Goal: Task Accomplishment & Management: Complete application form

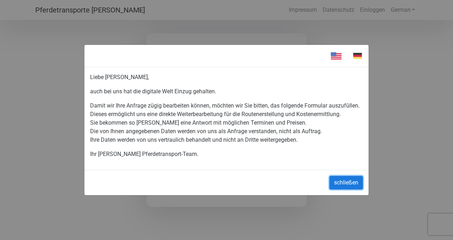
click at [341, 187] on button "schließen" at bounding box center [345, 183] width 33 height 14
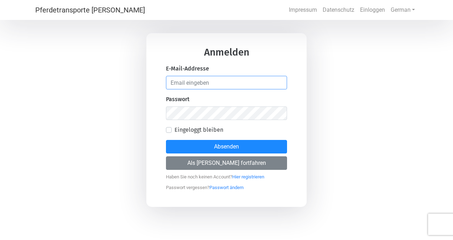
click at [185, 85] on input "email" at bounding box center [226, 83] width 121 height 14
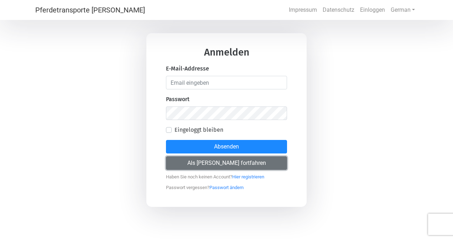
click at [193, 164] on button "Als [PERSON_NAME] fortfahren" at bounding box center [226, 163] width 121 height 14
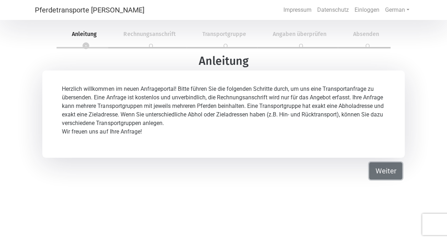
click at [389, 167] on button "Weiter" at bounding box center [385, 170] width 33 height 17
select select "DE"
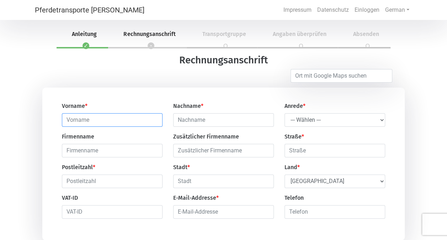
click at [91, 124] on input "text" at bounding box center [112, 120] width 101 height 14
type input "[PERSON_NAME]"
type input "Pallas"
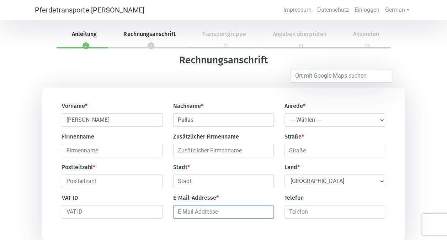
type input "[PERSON_NAME][EMAIL_ADDRESS][DOMAIN_NAME]"
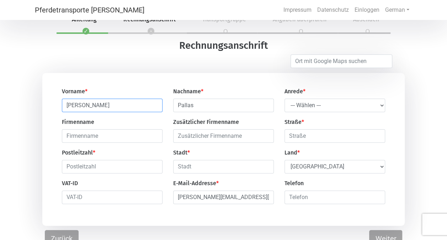
scroll to position [24, 0]
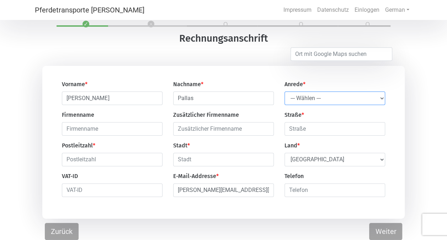
click at [301, 101] on select "--- Wählen --- [PERSON_NAME] Frau" at bounding box center [335, 98] width 101 height 14
select select "Ms."
click at [285, 91] on select "--- Wählen --- [PERSON_NAME] Frau" at bounding box center [335, 98] width 101 height 14
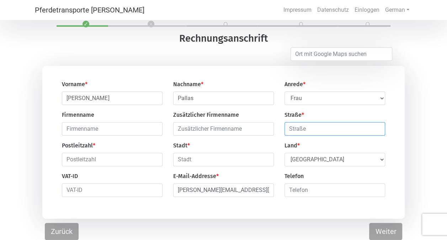
click at [303, 129] on input "text" at bounding box center [335, 129] width 101 height 14
type input "[STREET_ADDRESS]"
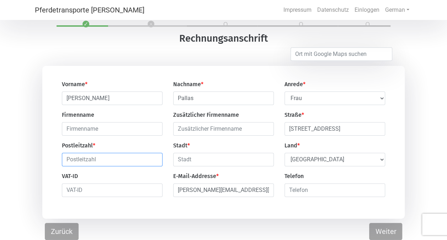
click at [83, 157] on input "text" at bounding box center [112, 160] width 101 height 14
type input "64683"
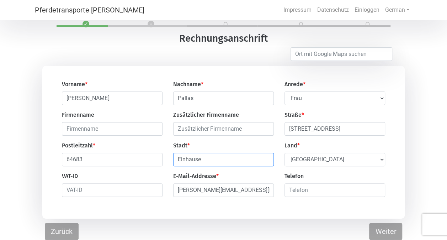
type input "Einhausen"
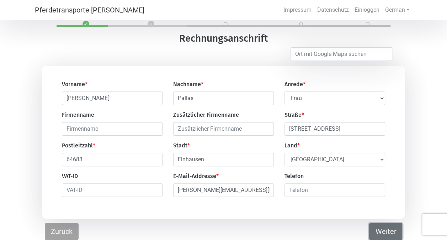
click at [381, 226] on button "Weiter" at bounding box center [385, 231] width 33 height 17
select select "DE"
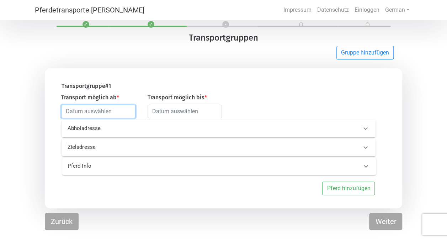
click at [71, 113] on input "text" at bounding box center [98, 112] width 74 height 14
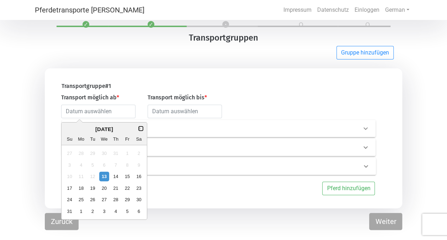
click at [141, 128] on button "Next Month" at bounding box center [140, 128] width 5 height 5
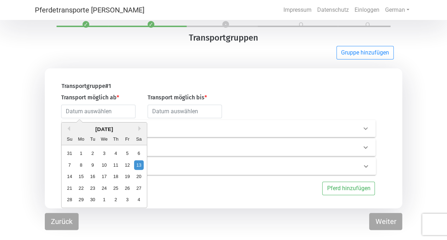
click at [137, 127] on div "[DATE]" at bounding box center [104, 129] width 85 height 8
click at [141, 128] on button "Next Month" at bounding box center [140, 128] width 5 height 5
click at [138, 129] on button "Next Month" at bounding box center [140, 128] width 5 height 5
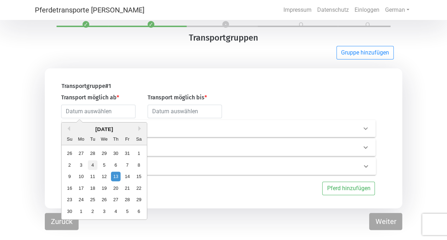
click at [93, 164] on div "4" at bounding box center [93, 165] width 10 height 10
type input "[DATE]"
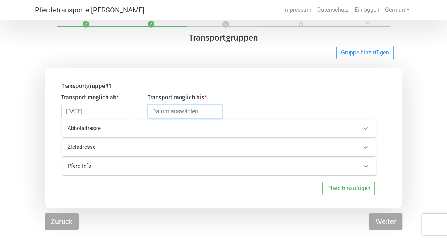
click at [163, 114] on input "text" at bounding box center [185, 112] width 74 height 14
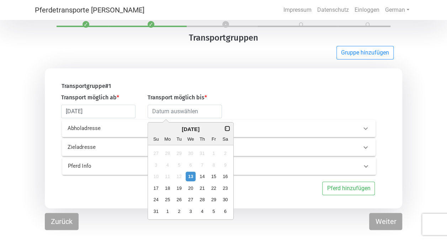
click at [227, 130] on button "Next Month" at bounding box center [227, 128] width 5 height 5
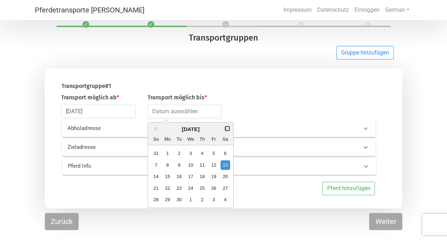
click at [226, 130] on button "Next Month" at bounding box center [227, 128] width 5 height 5
click at [225, 128] on button "Next Month" at bounding box center [227, 128] width 5 height 5
click at [179, 165] on div "4" at bounding box center [179, 165] width 10 height 10
type input "[DATE]"
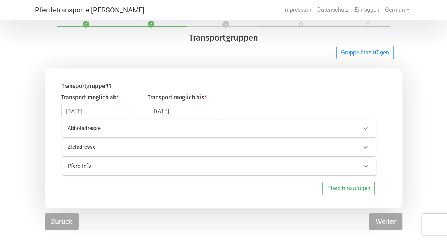
click at [77, 129] on p "Abholadresse" at bounding box center [135, 128] width 134 height 8
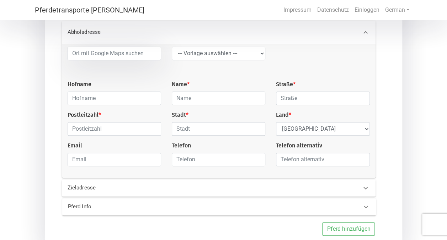
scroll to position [115, 0]
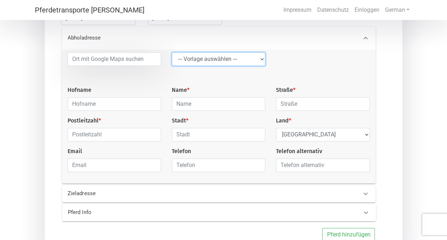
click at [196, 57] on select "--- Vorlage auswählen --- LGG" at bounding box center [219, 59] width 94 height 14
select select "LGG"
click at [172, 53] on select "--- Vorlage auswählen --- LGG" at bounding box center [219, 59] width 94 height 14
type input "Flughafen"
type input "Rue de l’Aéroport"
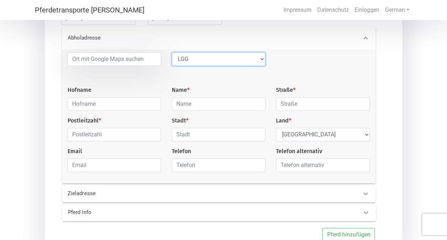
type input "4460"
type input "Grâce-Hollogne"
select select "BE"
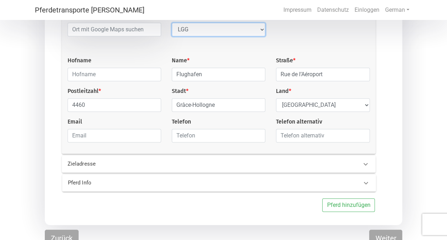
scroll to position [153, 0]
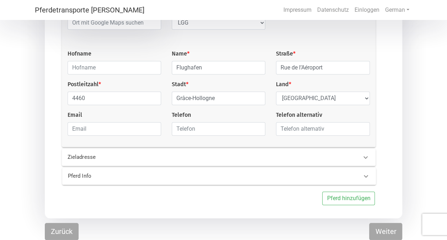
click at [71, 159] on p "Zieladresse" at bounding box center [135, 157] width 134 height 8
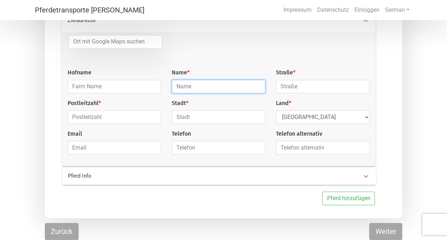
click at [187, 88] on input "text" at bounding box center [219, 87] width 94 height 14
type input "[PERSON_NAME]"
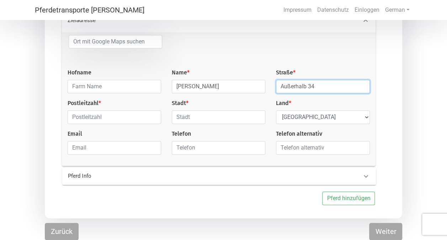
type input "Außerhalb 34"
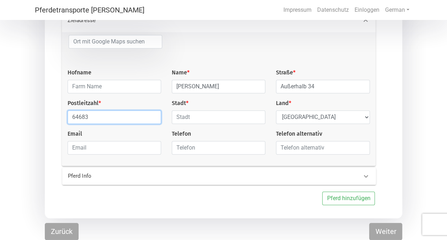
type input "64683"
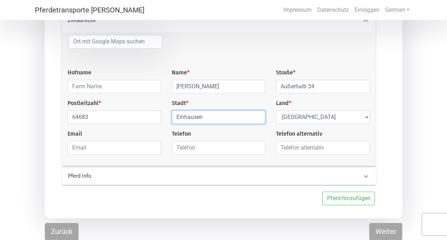
type input "Einhausen"
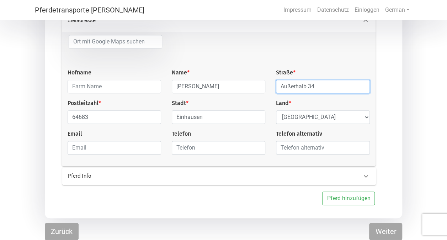
click at [282, 86] on input "Außerhalb 34" at bounding box center [323, 87] width 94 height 14
type input "Gegenüber von Außerhalb 34"
click at [297, 183] on 0 "Pferd Info" at bounding box center [219, 176] width 314 height 17
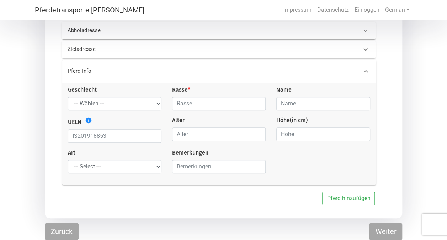
scroll to position [121, 0]
click at [118, 107] on select "--- Wählen --- [PERSON_NAME] [PERSON_NAME] [PERSON_NAME]" at bounding box center [115, 104] width 94 height 14
select select "stallion"
click at [68, 97] on select "--- Wählen --- [PERSON_NAME] [PERSON_NAME] [PERSON_NAME]" at bounding box center [115, 104] width 94 height 14
click at [190, 104] on input "text" at bounding box center [219, 104] width 94 height 14
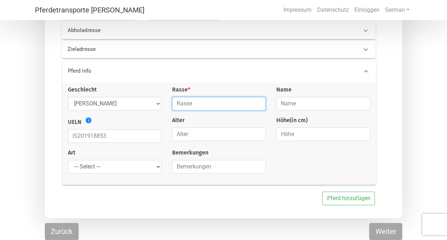
type input "Islandpferd"
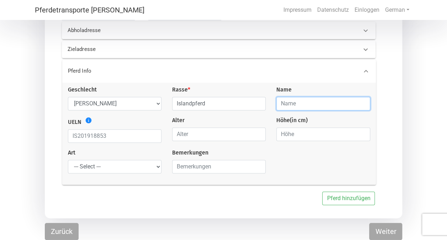
click at [287, 102] on input "text" at bounding box center [323, 104] width 94 height 14
type input "Hálfmáni"
click at [92, 120] on icon "info" at bounding box center [88, 120] width 7 height 7
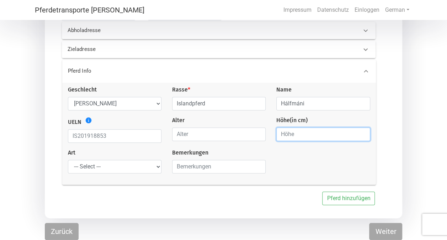
click at [302, 136] on input "number" at bounding box center [323, 134] width 94 height 14
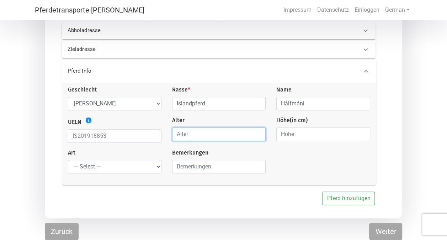
click at [183, 134] on input "number" at bounding box center [219, 134] width 94 height 14
type input "4"
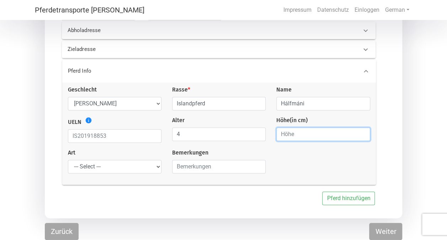
click at [290, 137] on input "number" at bounding box center [323, 134] width 94 height 14
type input "145"
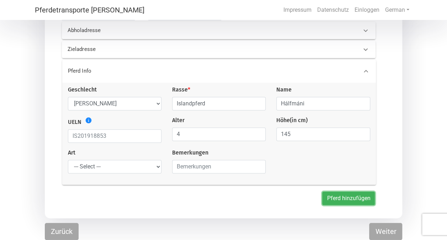
click at [336, 198] on button "Pferd hinzufügen" at bounding box center [348, 198] width 53 height 14
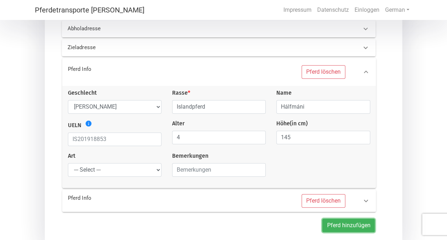
click at [341, 230] on button "Pferd hinzufügen" at bounding box center [348, 225] width 53 height 14
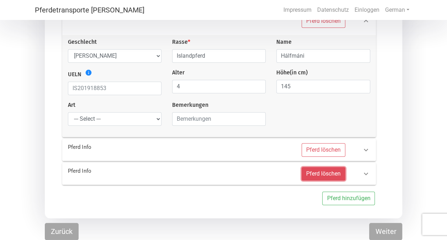
click at [313, 174] on button "Pferd löschen" at bounding box center [324, 174] width 44 height 14
select select
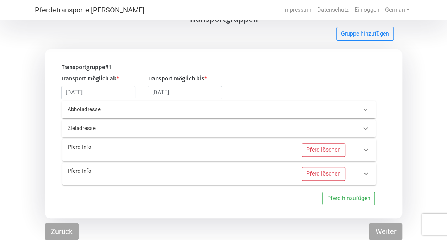
scroll to position [40, 0]
click at [321, 175] on button "Pferd löschen" at bounding box center [324, 174] width 44 height 14
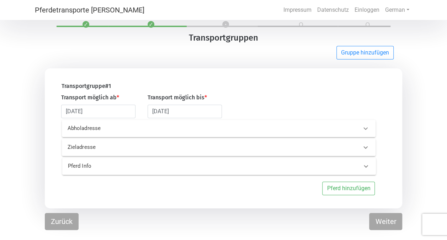
click at [362, 167] on icon at bounding box center [366, 166] width 9 height 9
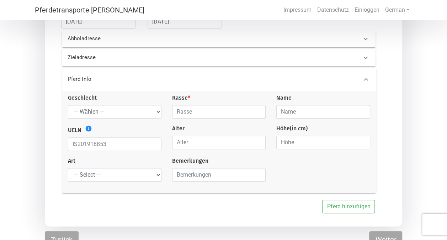
scroll to position [121, 0]
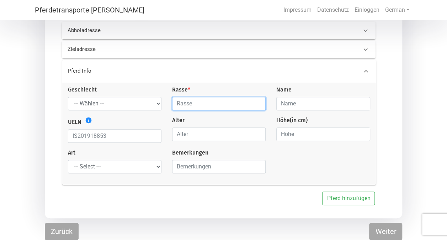
click at [182, 105] on input "text" at bounding box center [219, 104] width 94 height 14
type input "Islandpferd"
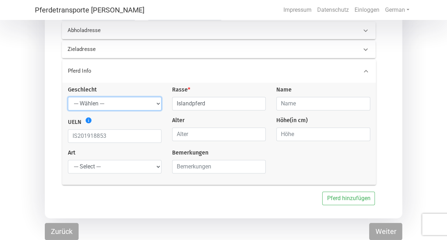
click at [152, 100] on select "--- Wählen --- [PERSON_NAME] [PERSON_NAME] [PERSON_NAME]" at bounding box center [115, 104] width 94 height 14
select select "gelding"
click at [68, 97] on select "--- Wählen --- [PERSON_NAME] [PERSON_NAME] [PERSON_NAME]" at bounding box center [115, 104] width 94 height 14
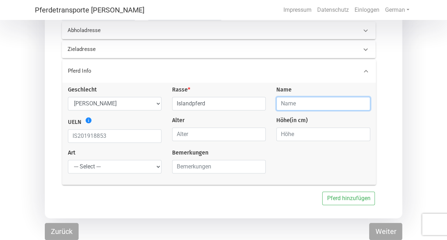
click at [307, 103] on input "text" at bounding box center [323, 104] width 94 height 14
type input "Hálfmáni"
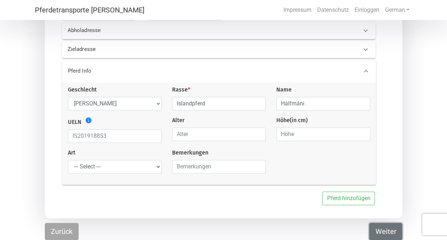
click at [385, 231] on button "Weiter" at bounding box center [385, 231] width 33 height 17
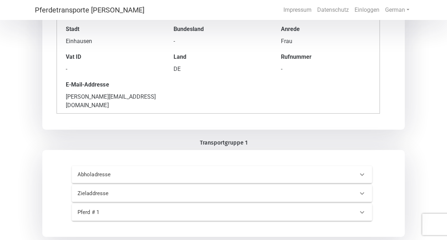
scroll to position [133, 0]
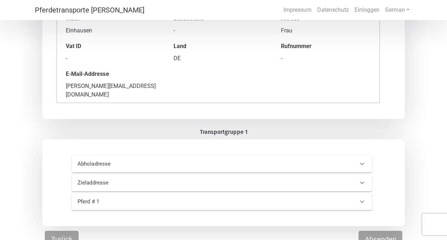
click at [171, 197] on p "Pferd # 1" at bounding box center [141, 201] width 127 height 8
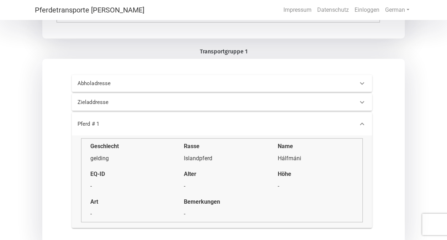
scroll to position [202, 0]
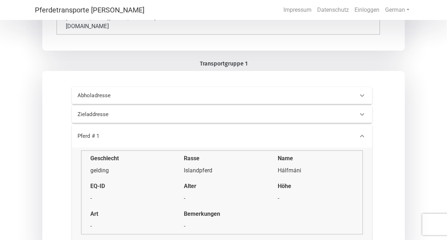
click at [90, 110] on p "Zieladdresse" at bounding box center [141, 114] width 127 height 8
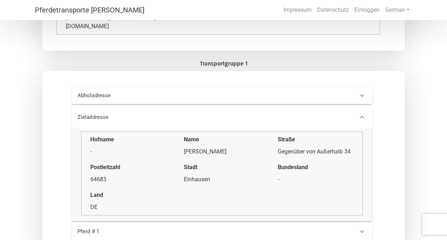
click at [83, 113] on p "Zieladdresse" at bounding box center [141, 117] width 127 height 8
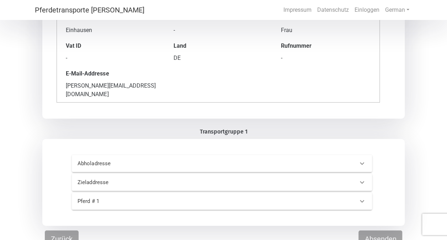
click at [79, 90] on div "[PERSON_NAME][EMAIL_ADDRESS][DOMAIN_NAME]" at bounding box center [111, 89] width 90 height 17
click at [366, 231] on button "Absenden" at bounding box center [381, 239] width 44 height 17
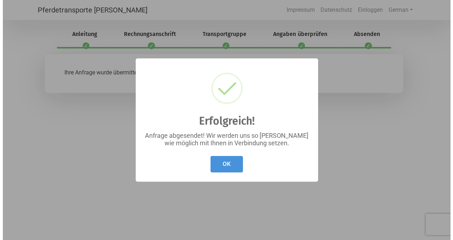
scroll to position [0, 0]
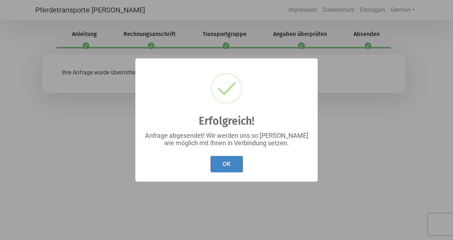
click at [227, 168] on button "OK" at bounding box center [226, 164] width 32 height 17
